Goal: Communication & Community: Ask a question

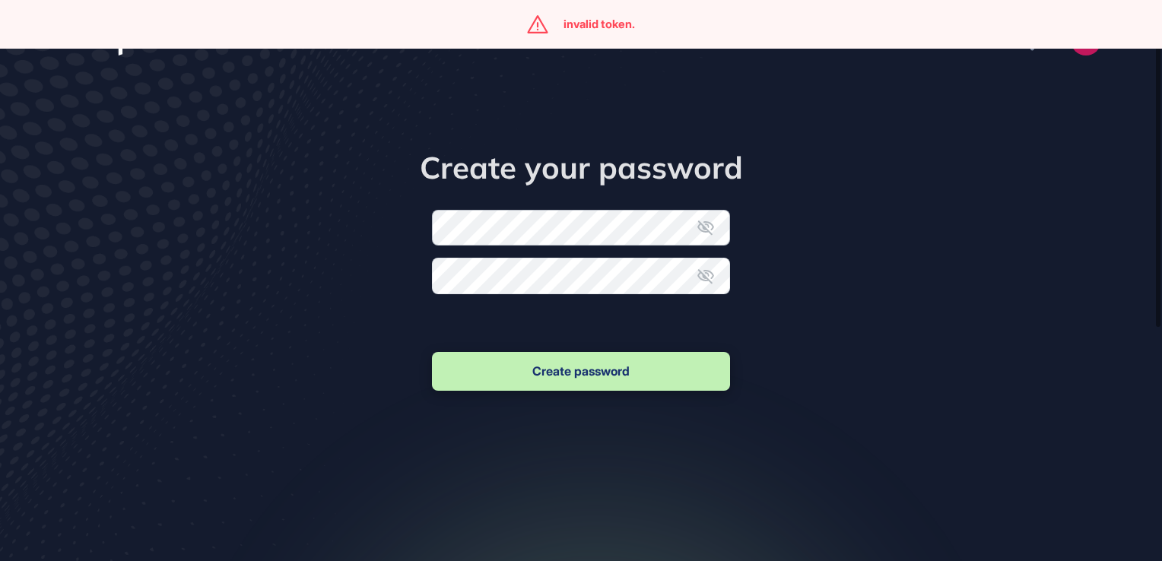
click at [545, 242] on form "New password Confirm new password Create password" at bounding box center [581, 302] width 298 height 184
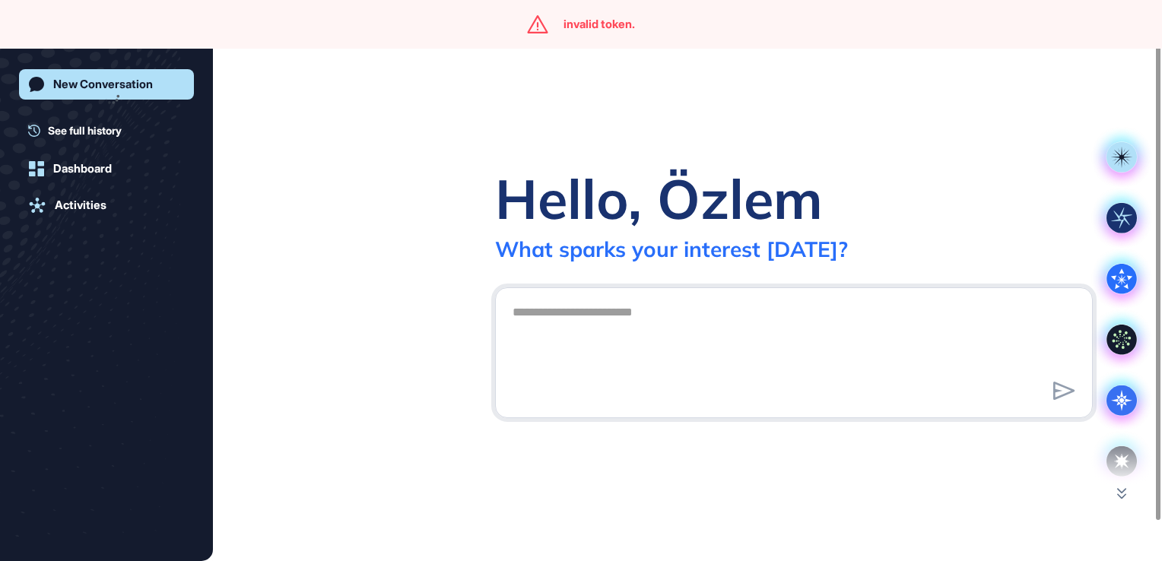
click at [546, 211] on div "Hello, Özlem" at bounding box center [659, 198] width 328 height 68
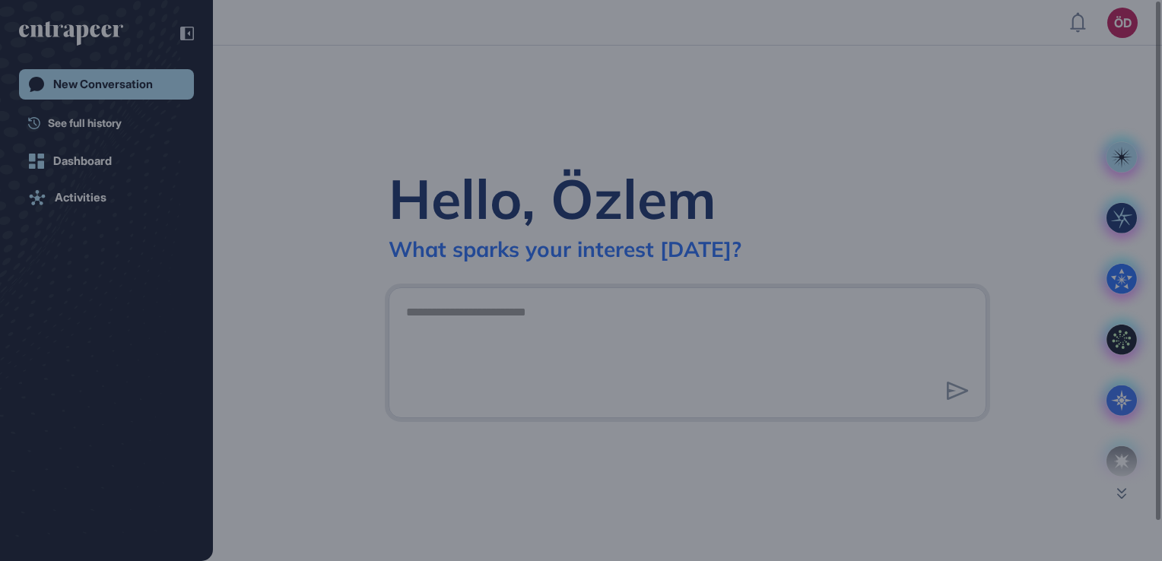
click at [363, 124] on div "Welcome to Entrapeer! Our all-in-one innovation platform merges the largest use…" at bounding box center [581, 280] width 1162 height 561
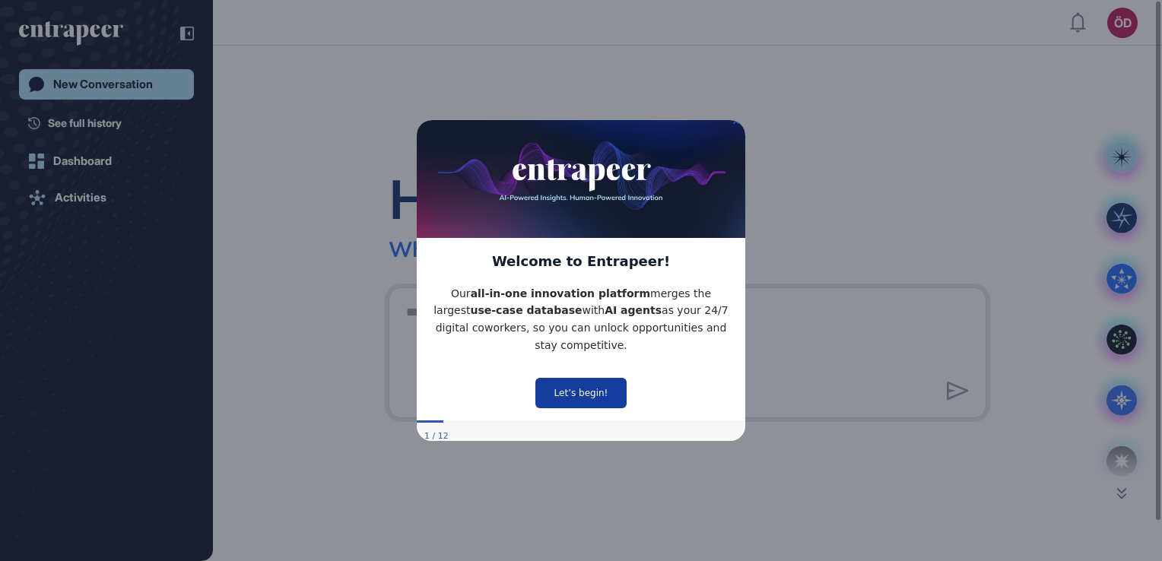
click at [560, 385] on button "Let’s begin!" at bounding box center [580, 392] width 91 height 30
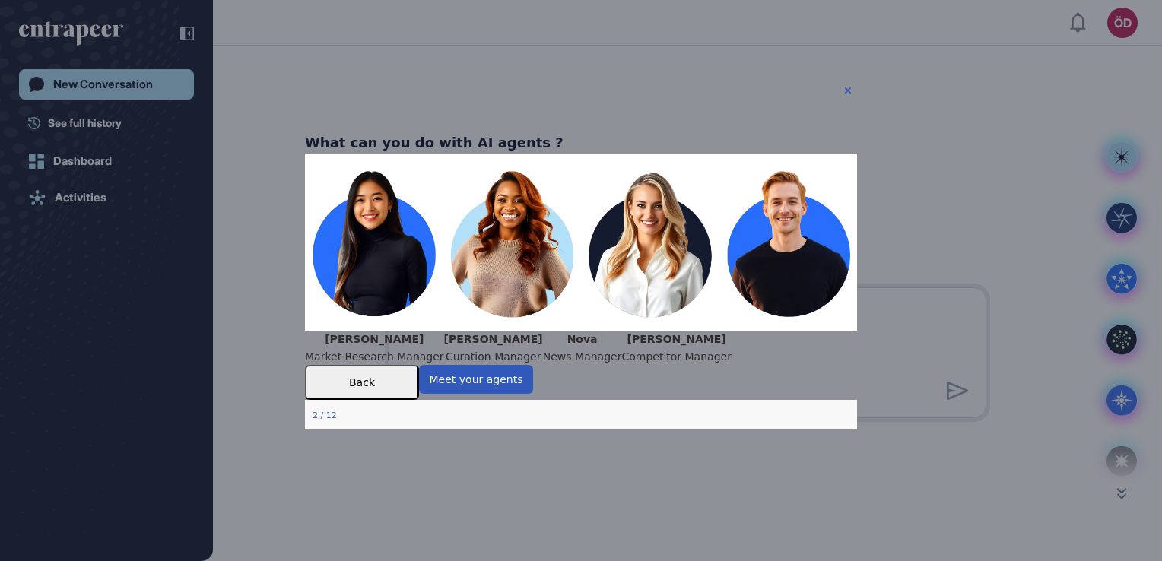
click at [419, 400] on button "Back" at bounding box center [362, 382] width 114 height 35
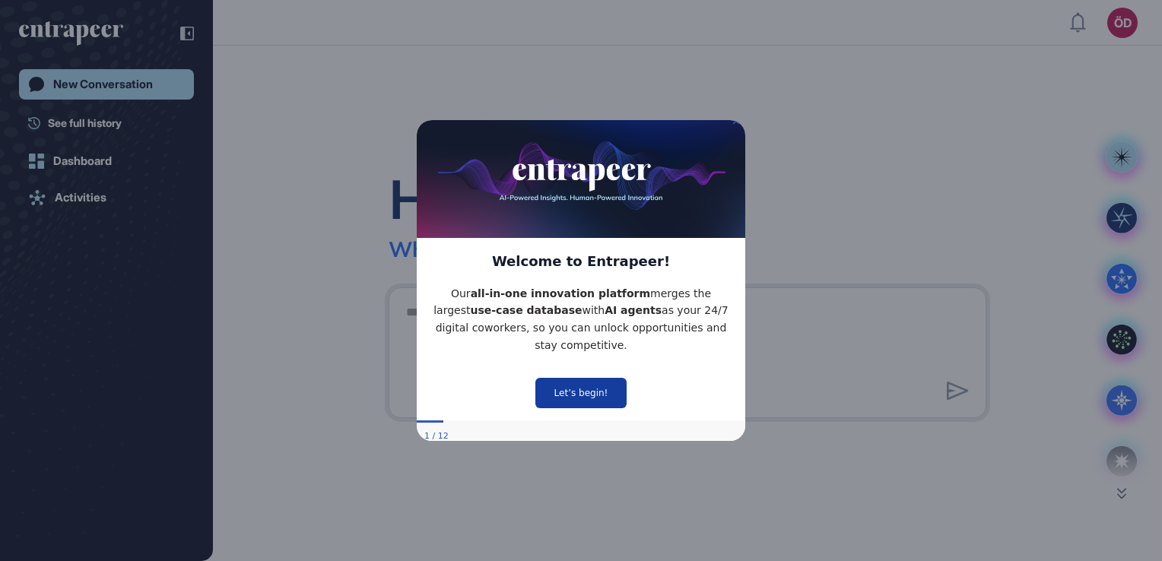
click at [583, 386] on button "Let’s begin!" at bounding box center [580, 392] width 91 height 30
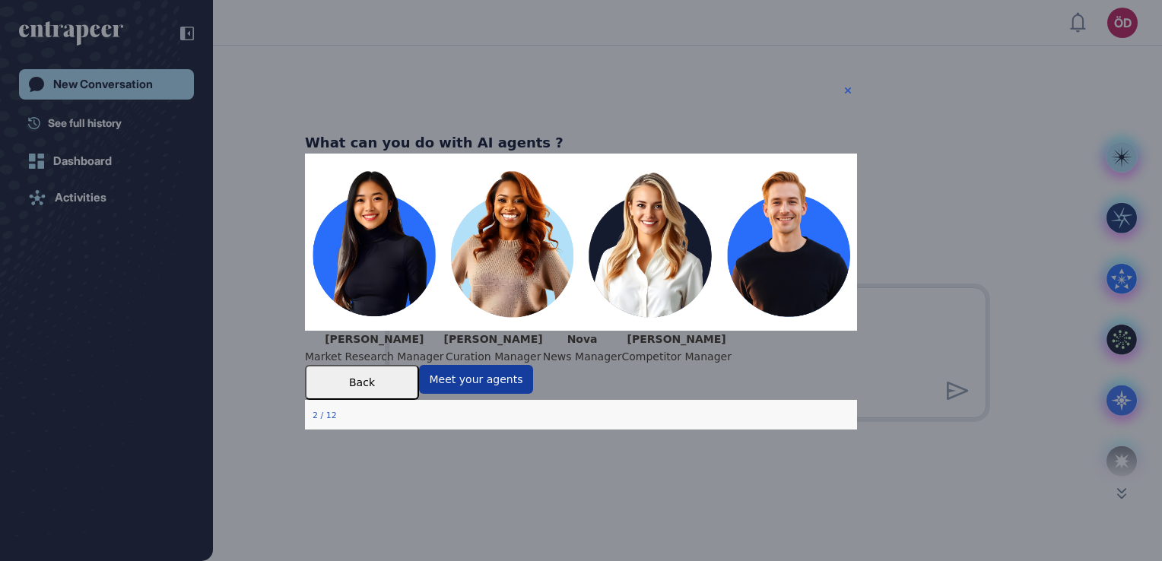
click at [533, 394] on button "Meet your agents" at bounding box center [476, 379] width 114 height 29
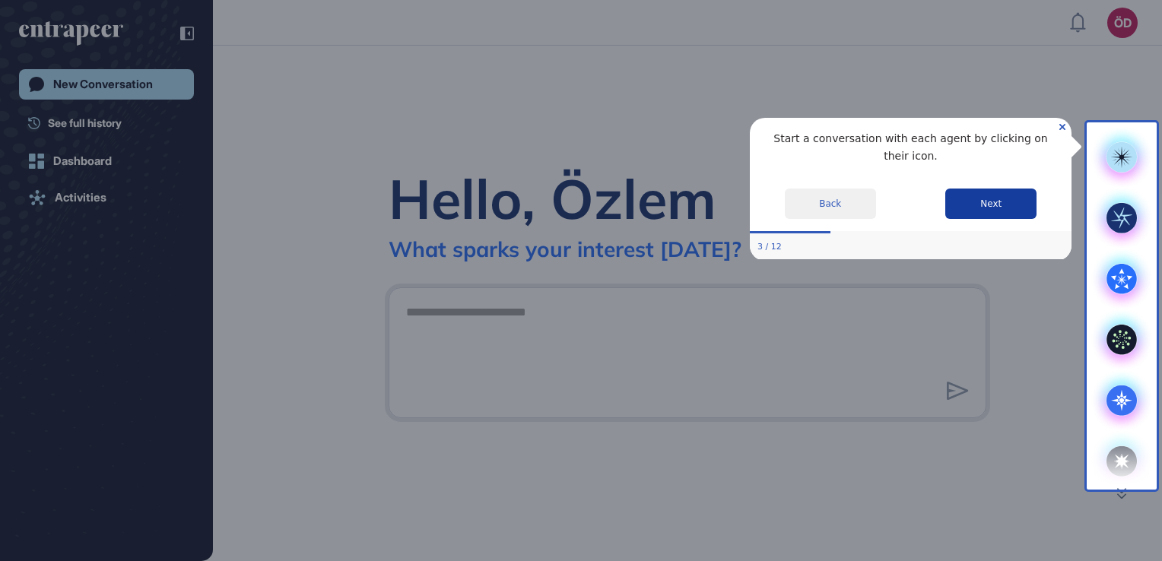
click at [976, 188] on button "Next" at bounding box center [990, 203] width 91 height 30
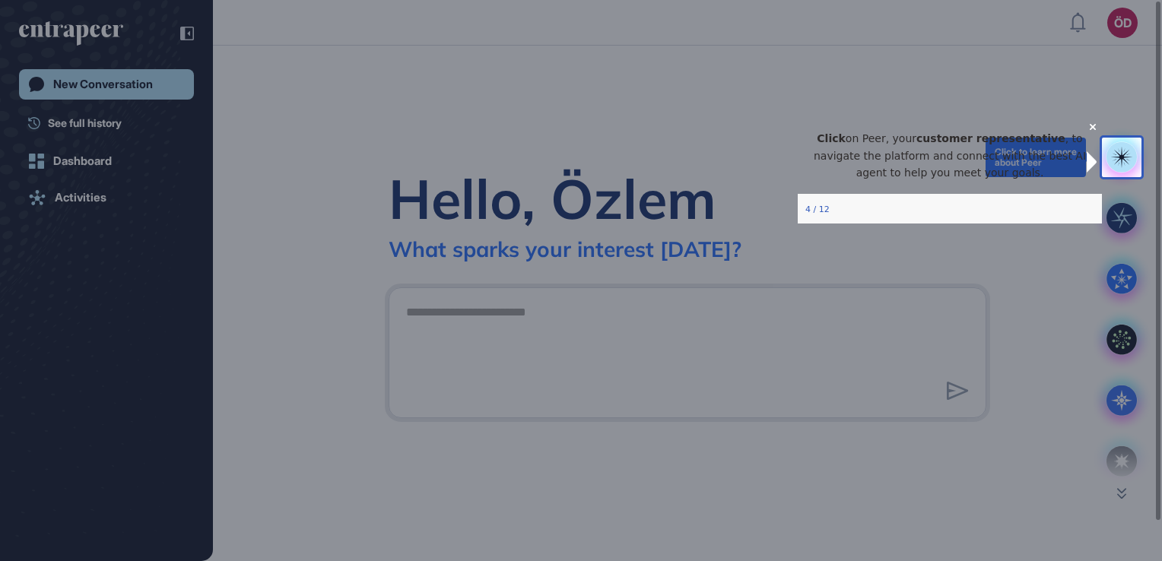
click at [1117, 163] on rect at bounding box center [1121, 157] width 30 height 30
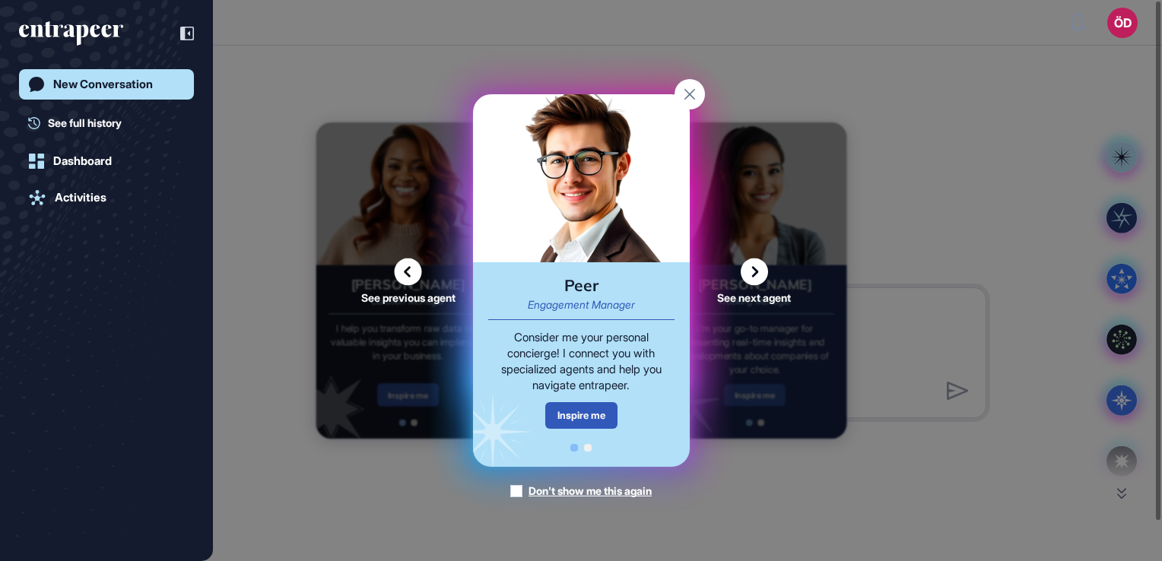
click at [1113, 227] on body "ÖD Dashboard Profile My Content Request More Data New Conversation See full his…" at bounding box center [581, 280] width 1162 height 561
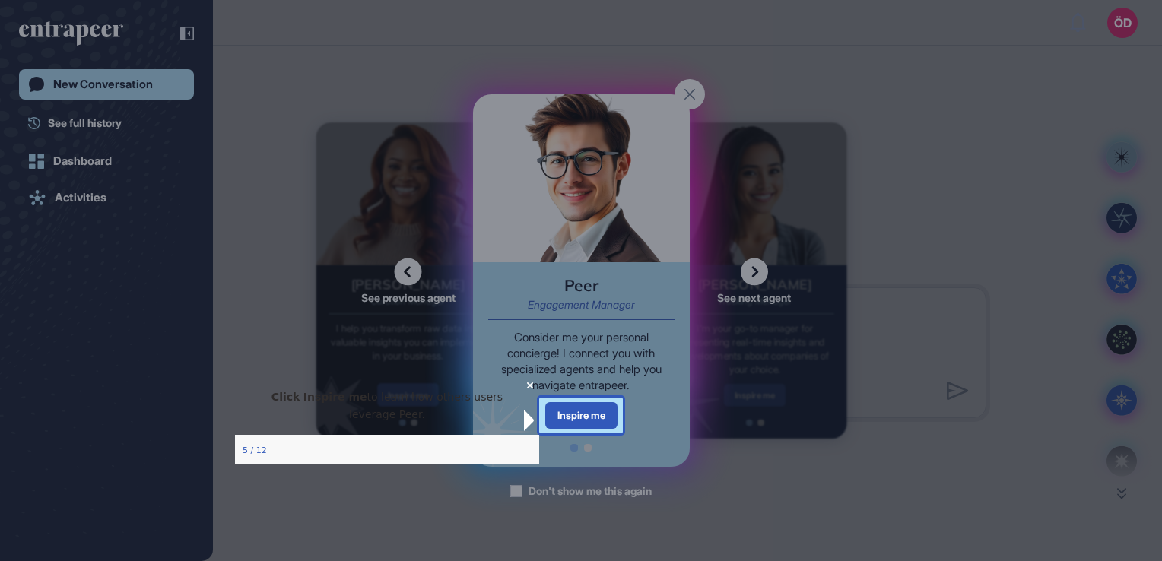
click at [995, 212] on div at bounding box center [892, 280] width 539 height 561
click at [687, 94] on div at bounding box center [892, 280] width 539 height 561
click at [526, 388] on icon "Close Preview" at bounding box center [529, 385] width 6 height 6
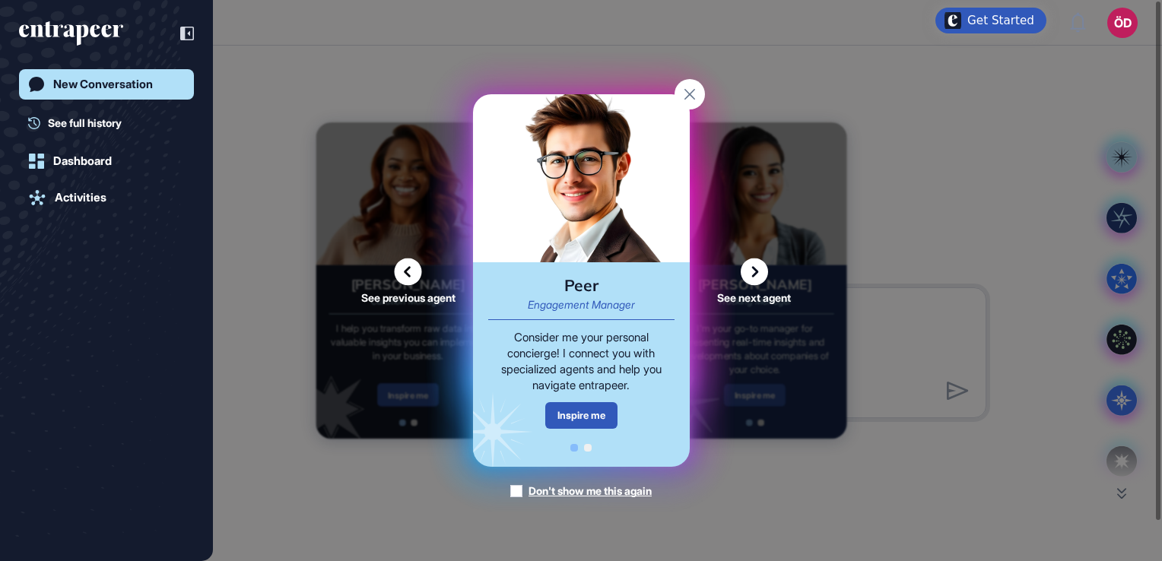
click at [699, 96] on rect at bounding box center [689, 94] width 30 height 30
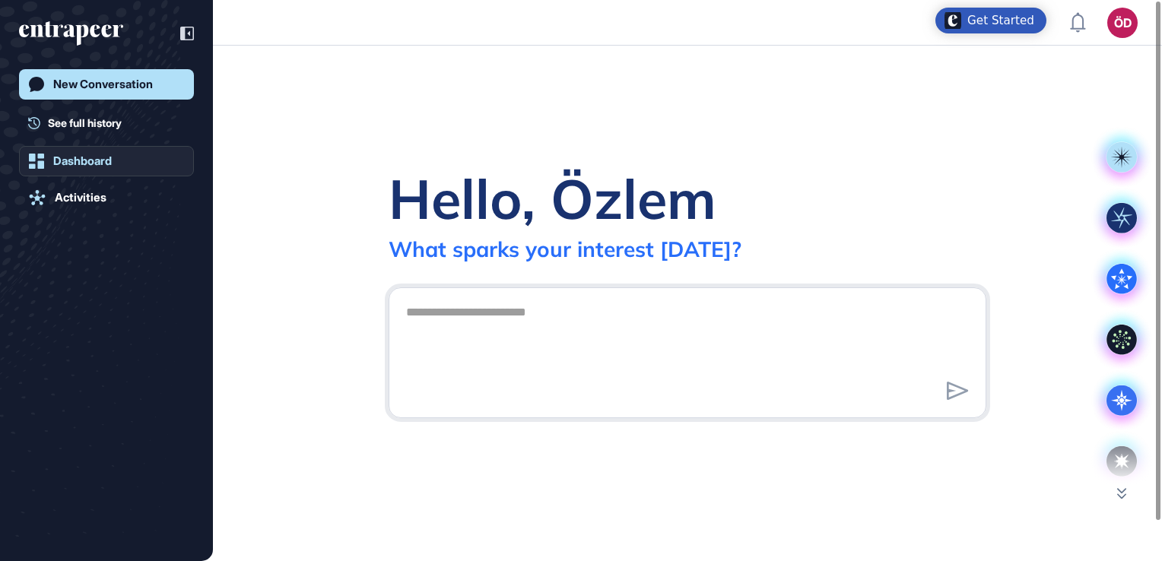
click at [90, 163] on div "Dashboard" at bounding box center [82, 161] width 59 height 14
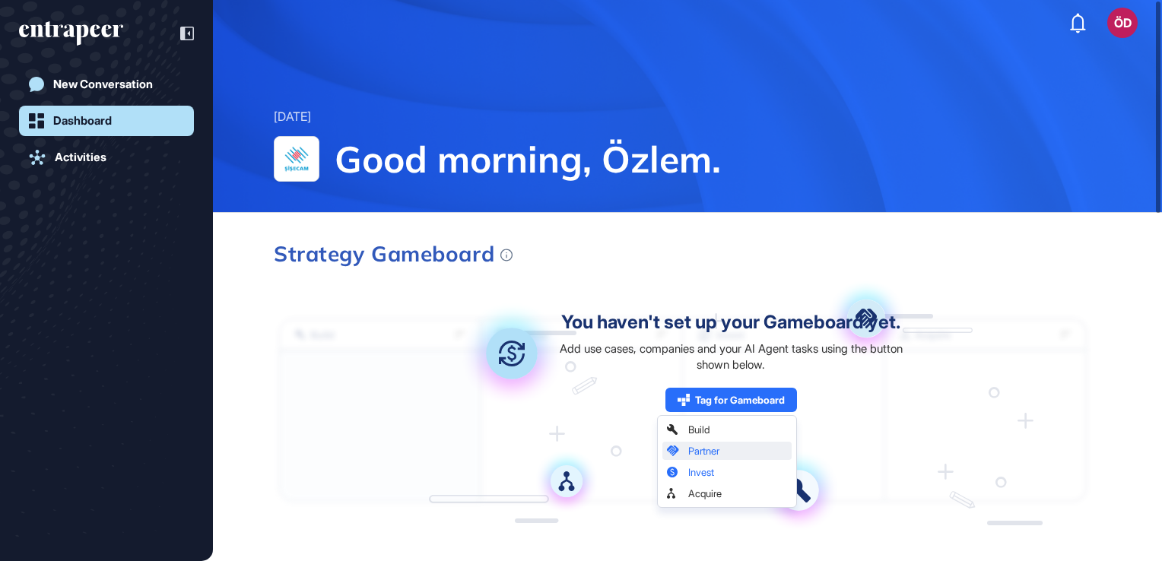
click at [852, 382] on div "You haven't set up your Gameboard yet. Add use cases, companies and your AI Age…" at bounding box center [731, 411] width 358 height 196
click at [72, 81] on div "New Conversation" at bounding box center [103, 85] width 100 height 14
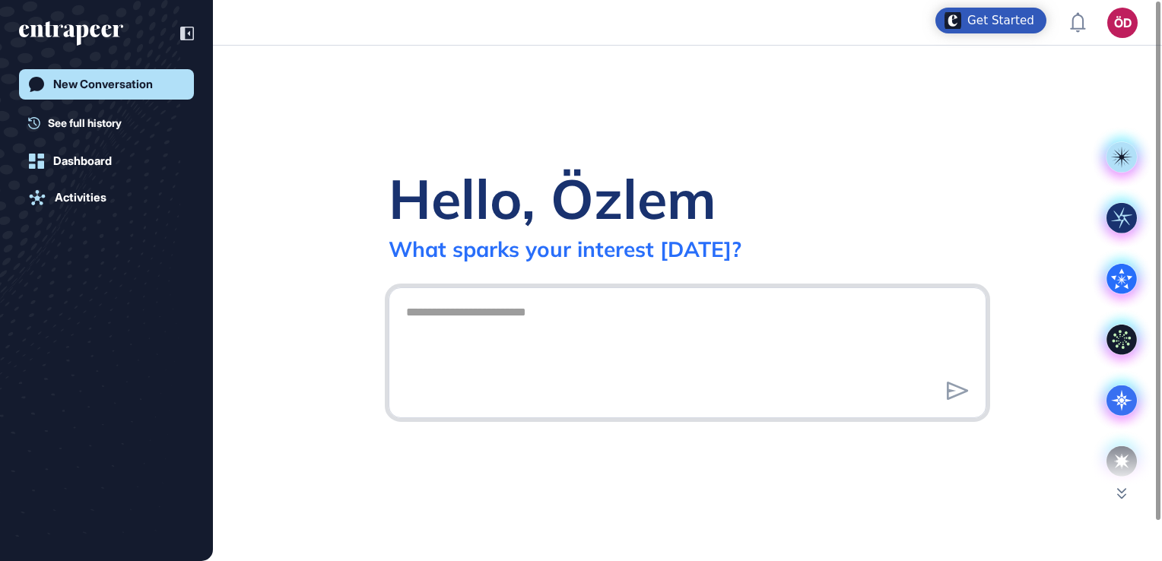
click at [544, 324] on textarea at bounding box center [687, 350] width 581 height 106
type textarea "**********"
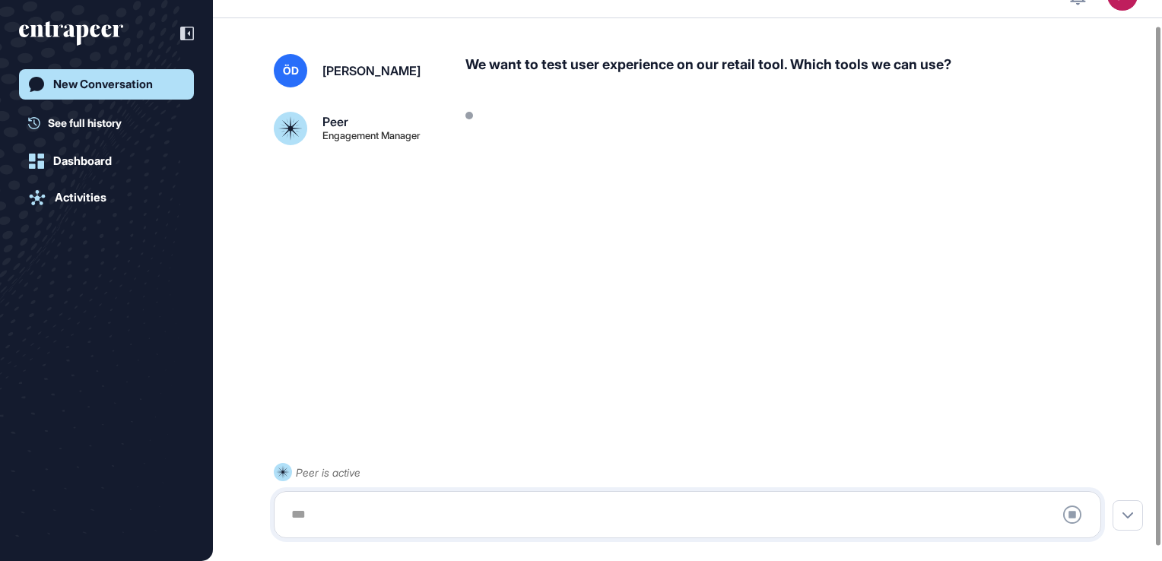
scroll to position [43, 0]
